Goal: Information Seeking & Learning: Stay updated

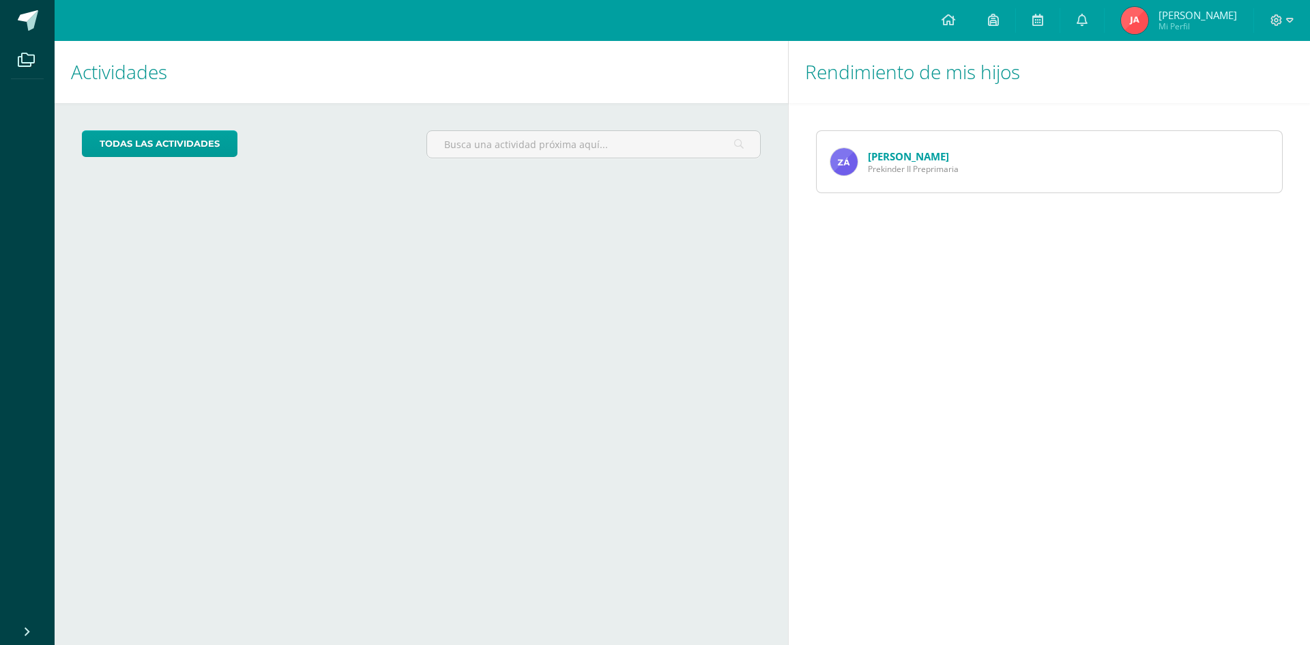
click at [955, 17] on icon at bounding box center [949, 20] width 14 height 12
click at [1097, 20] on span "3" at bounding box center [1089, 25] width 15 height 15
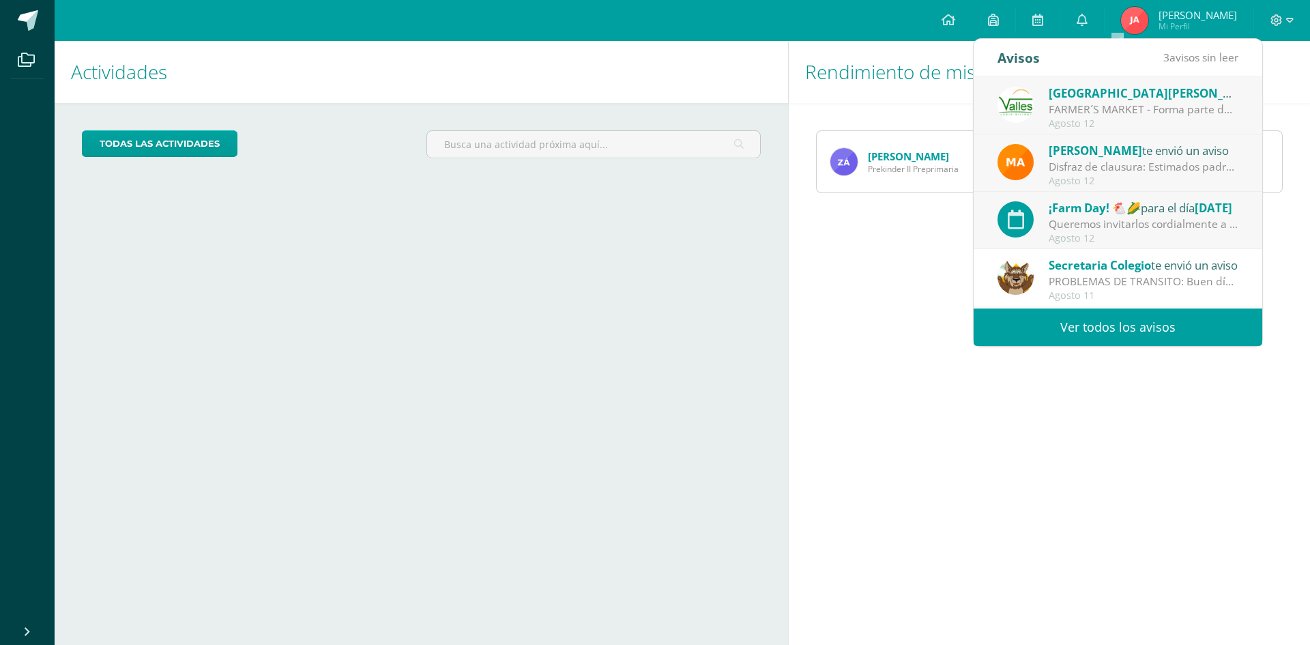
click at [1121, 329] on link "Ver todos los avisos" at bounding box center [1118, 327] width 289 height 38
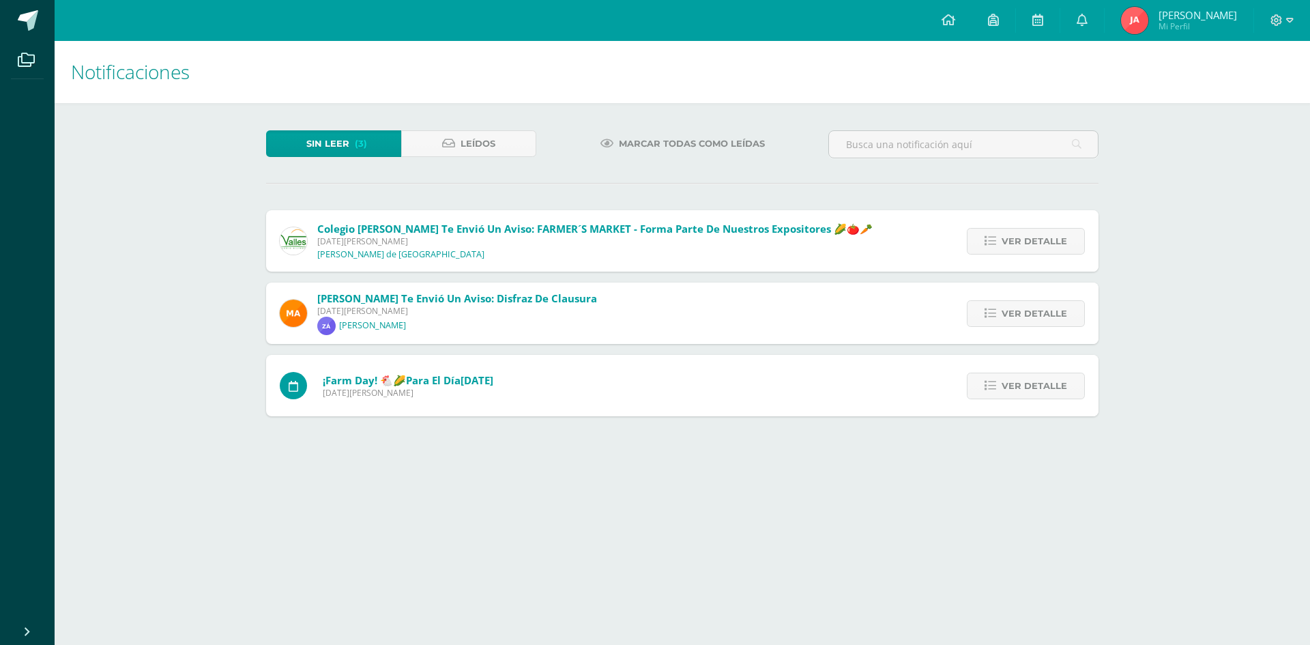
click at [1015, 312] on span "Ver detalle" at bounding box center [1035, 313] width 66 height 25
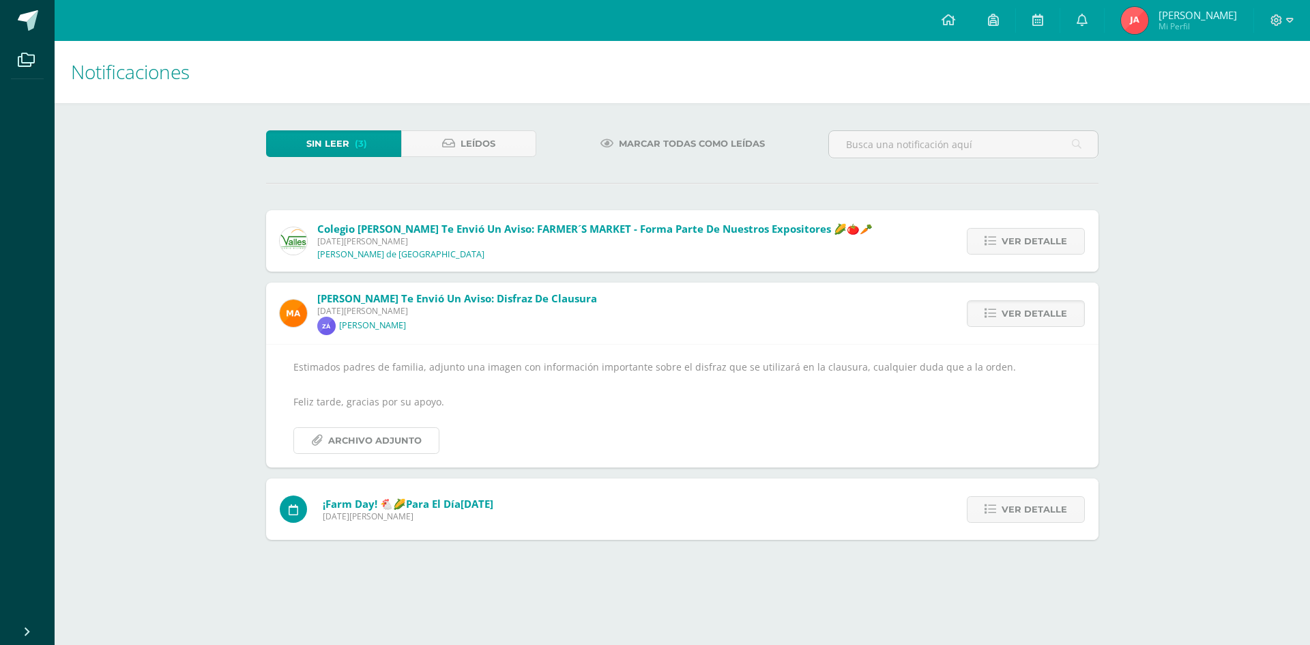
click at [369, 439] on span "Archivo Adjunto" at bounding box center [374, 440] width 93 height 25
click at [1032, 310] on span "Ver detalle" at bounding box center [1035, 313] width 66 height 25
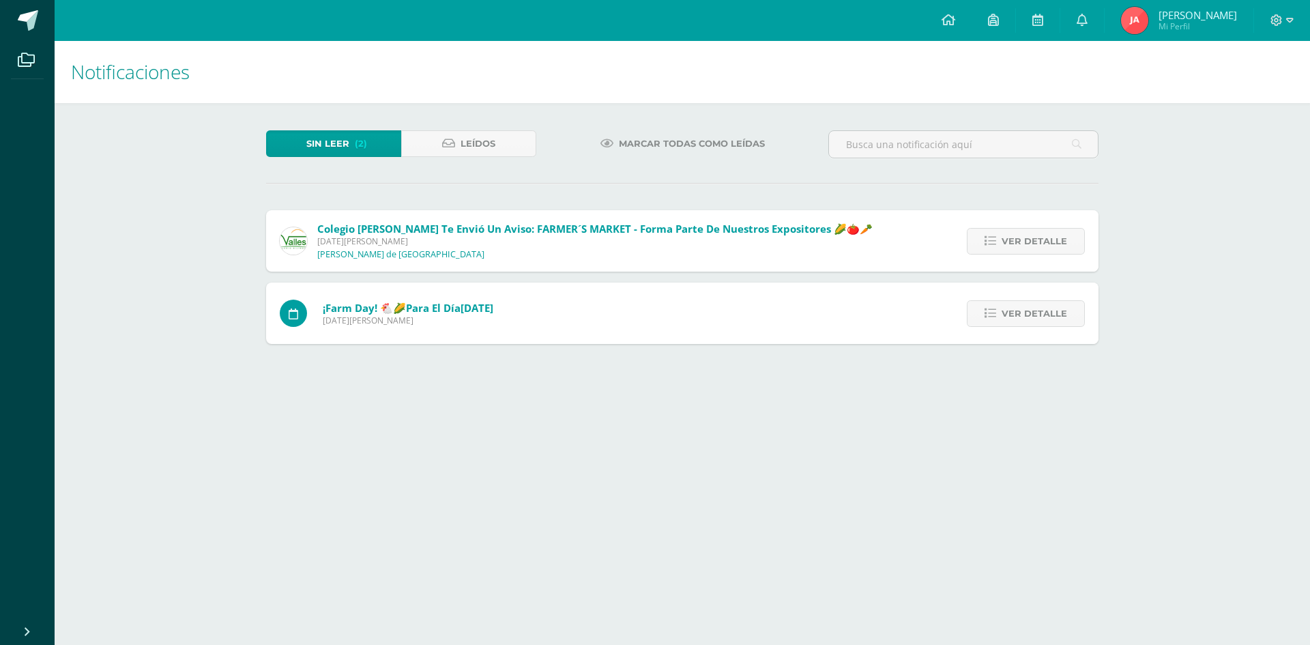
click at [1044, 243] on span "Ver detalle" at bounding box center [1035, 241] width 66 height 25
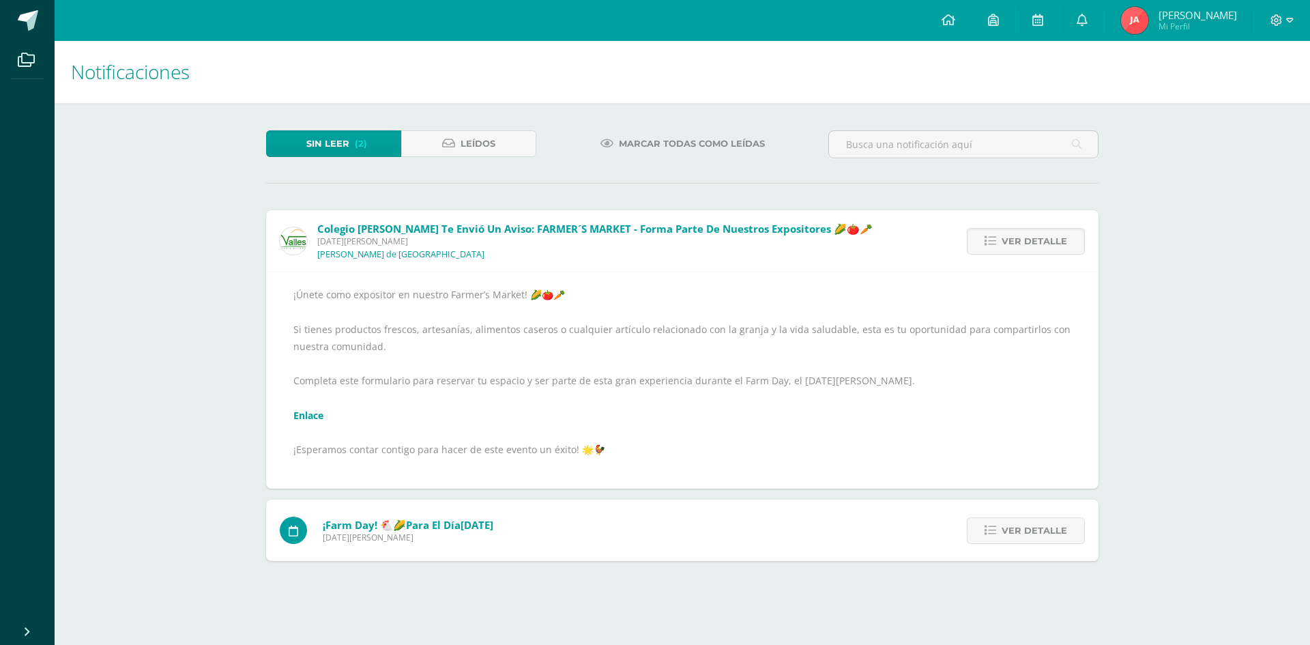
click at [1044, 243] on span "Ver detalle" at bounding box center [1035, 241] width 66 height 25
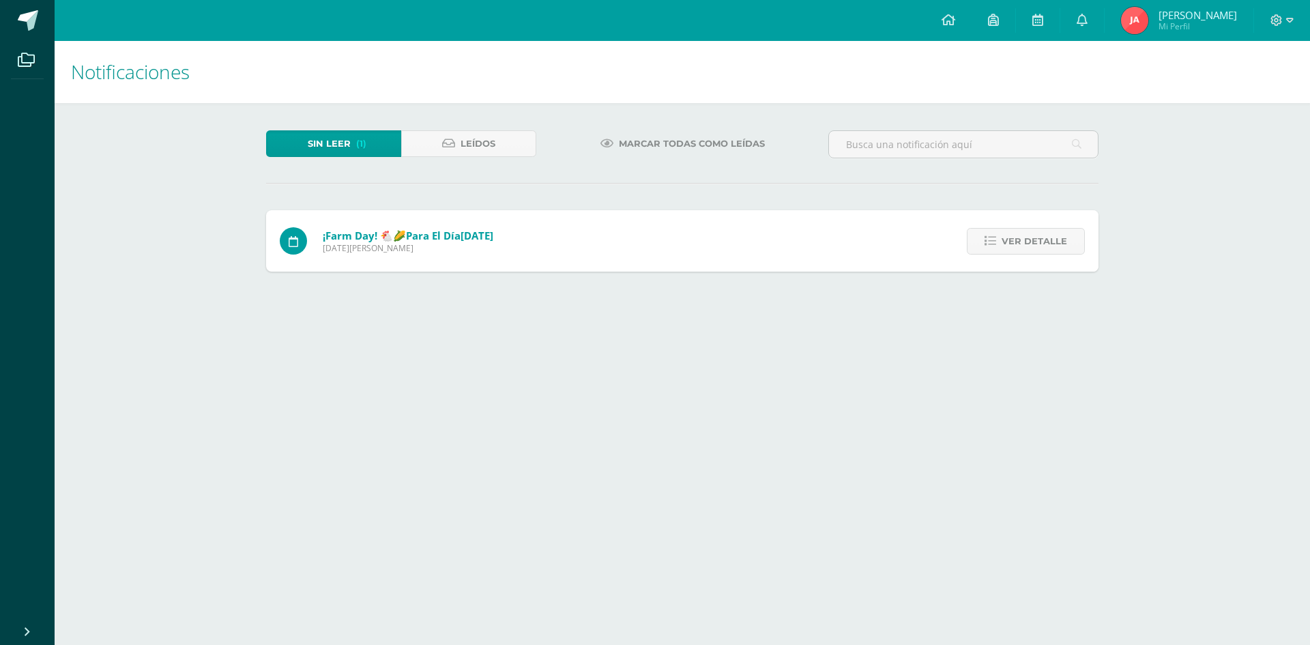
click at [1014, 241] on span "Ver detalle" at bounding box center [1035, 241] width 66 height 25
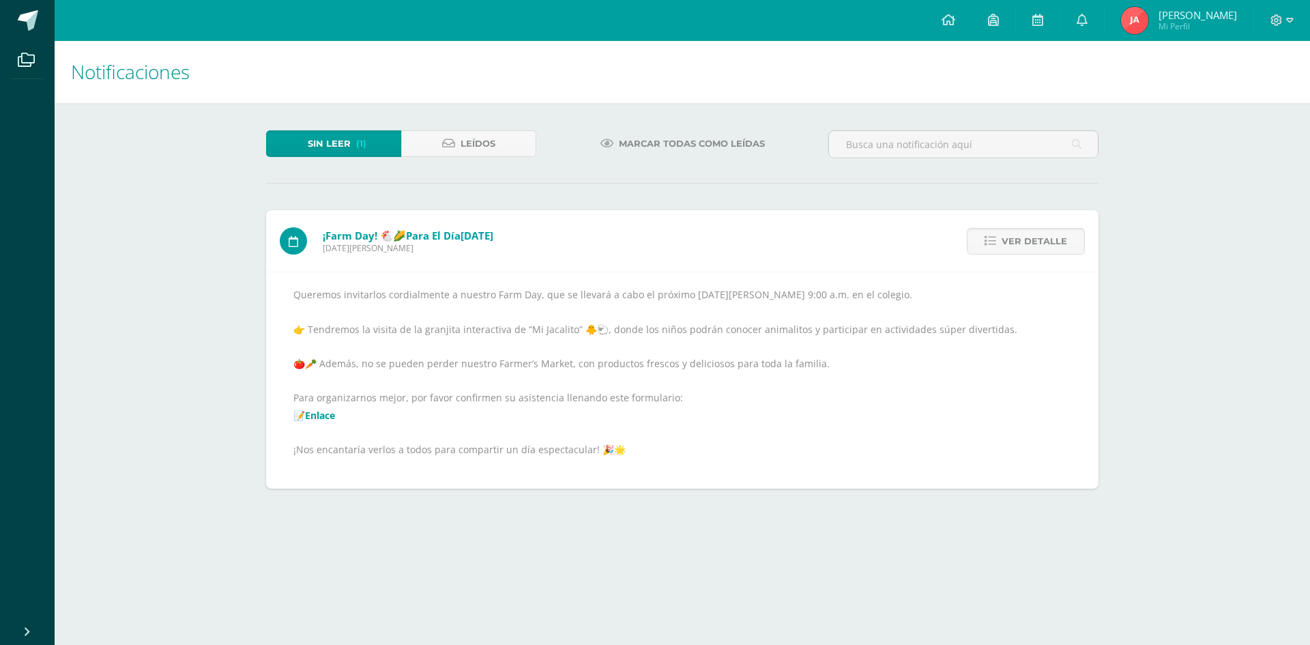
click at [1022, 244] on span "Ver detalle" at bounding box center [1035, 241] width 66 height 25
